Goal: Transaction & Acquisition: Purchase product/service

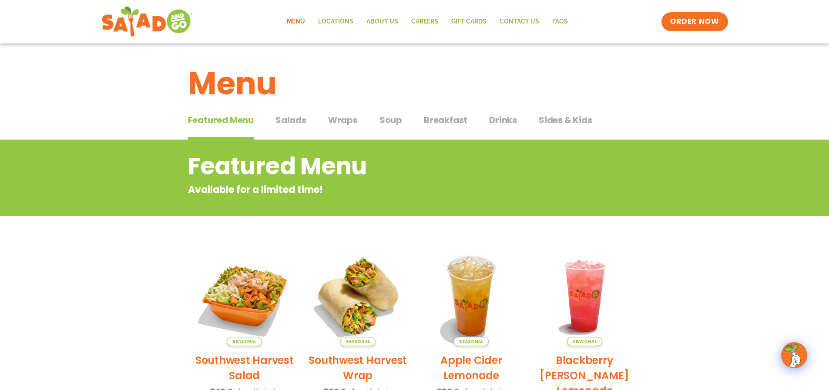
click at [292, 119] on span "Salads" at bounding box center [290, 120] width 31 height 13
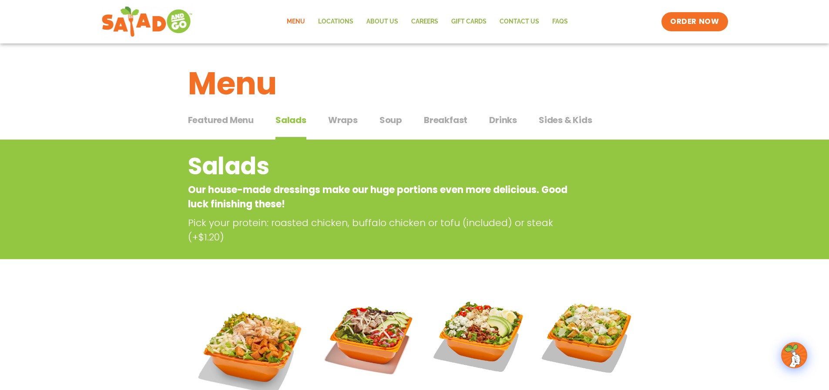
click at [455, 119] on span "Breakfast" at bounding box center [446, 120] width 44 height 13
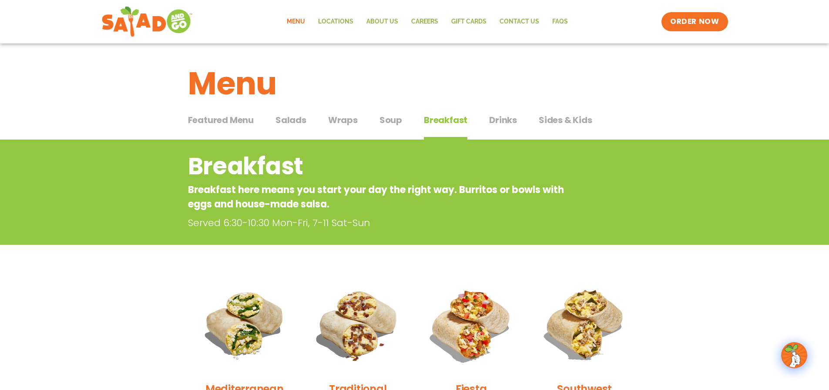
click at [296, 121] on span "Salads" at bounding box center [290, 120] width 31 height 13
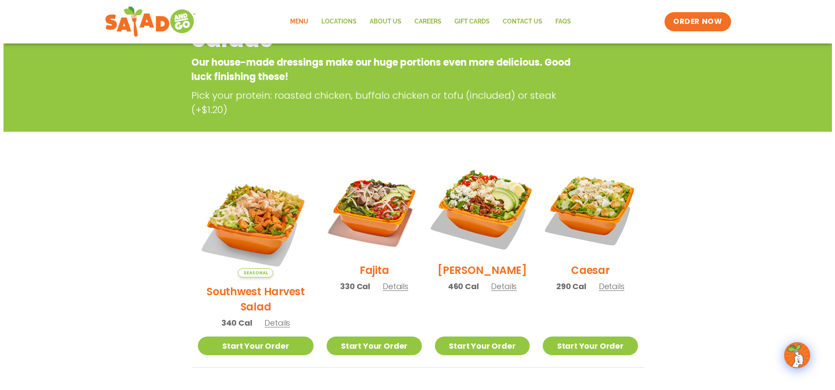
scroll to position [131, 0]
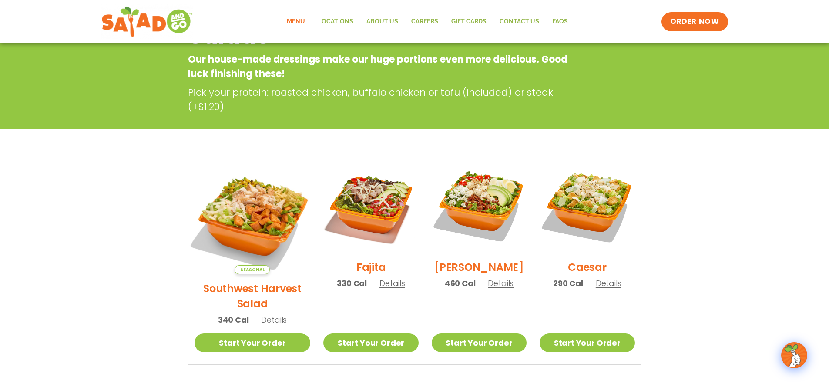
click at [248, 202] on img at bounding box center [252, 216] width 136 height 136
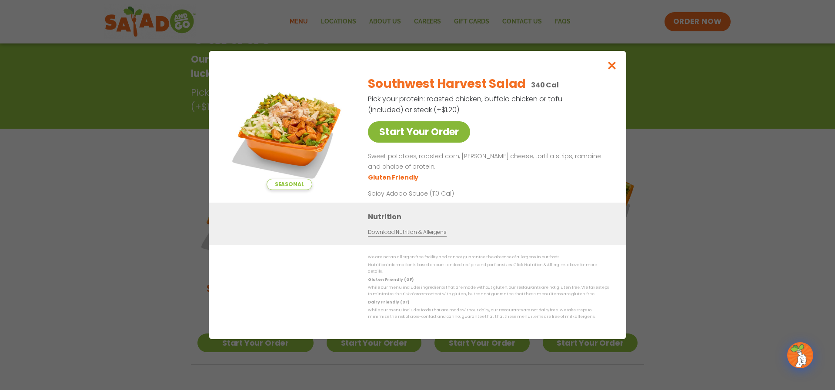
click at [422, 141] on link "Start Your Order" at bounding box center [419, 131] width 102 height 21
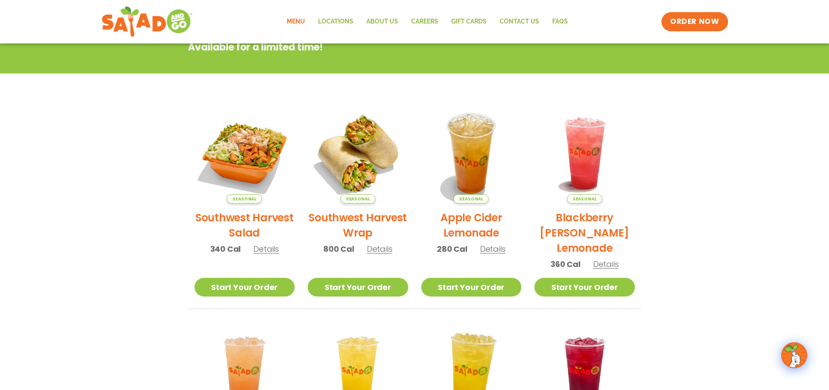
scroll to position [131, 0]
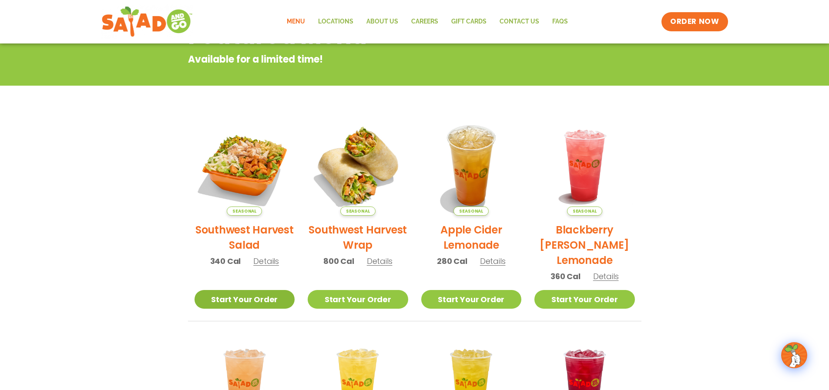
click at [244, 298] on link "Start Your Order" at bounding box center [244, 299] width 100 height 19
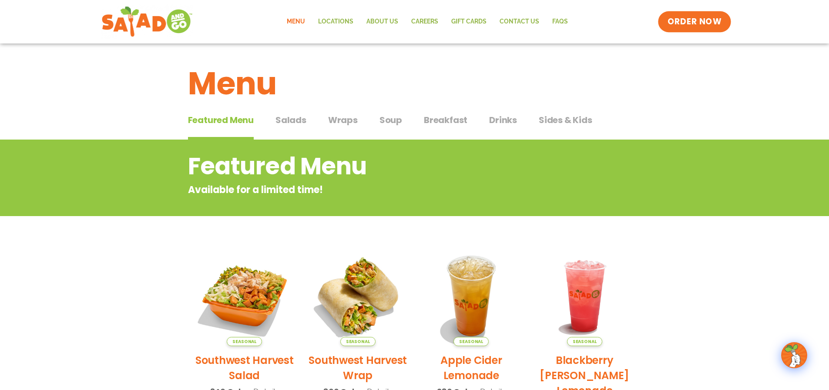
click at [683, 27] on span "ORDER NOW" at bounding box center [694, 21] width 54 height 11
